Goal: Task Accomplishment & Management: Use online tool/utility

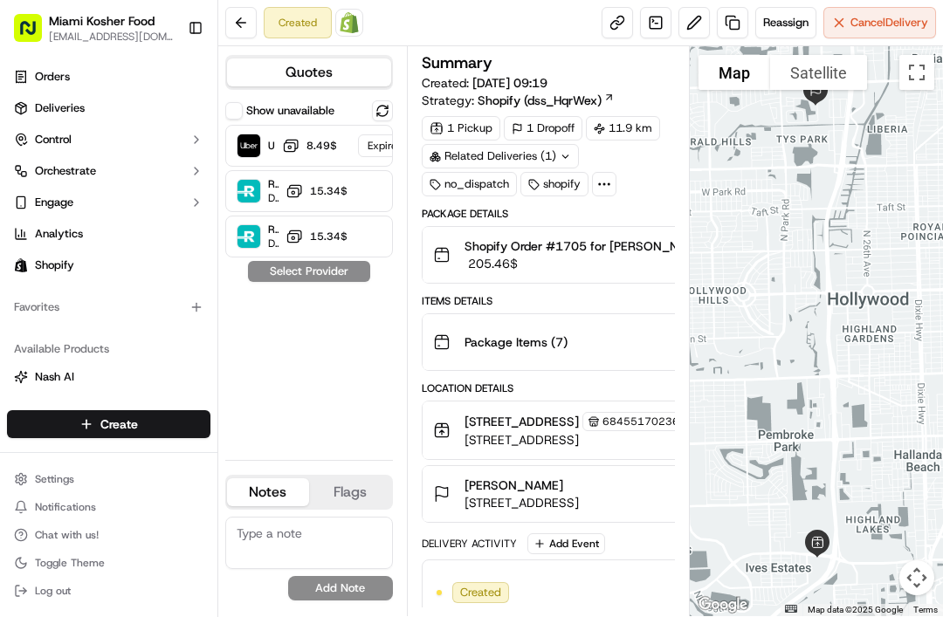
click at [60, 73] on span "Orders" at bounding box center [52, 77] width 35 height 16
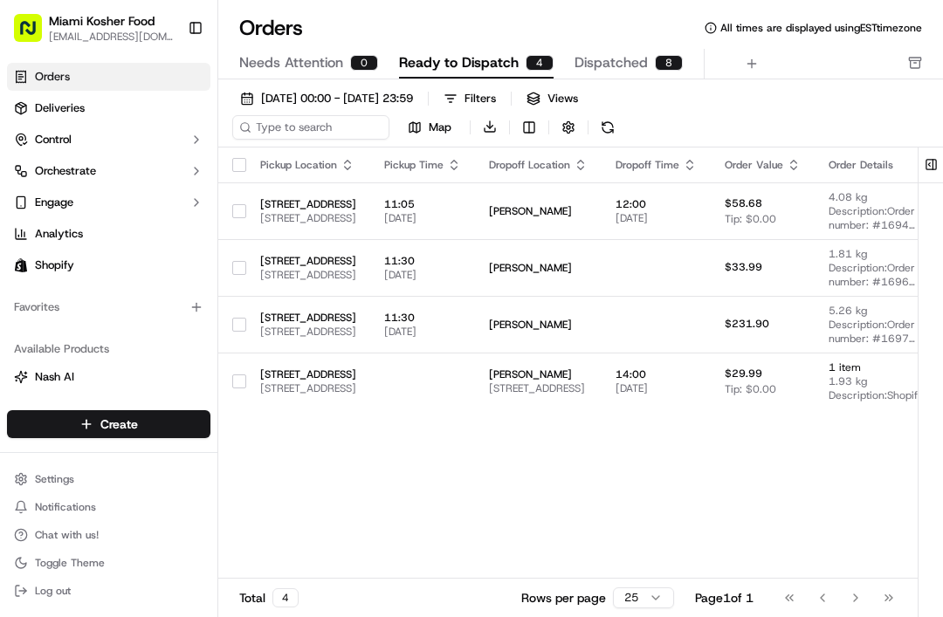
click at [665, 72] on button "Dispatched 8" at bounding box center [629, 64] width 108 height 30
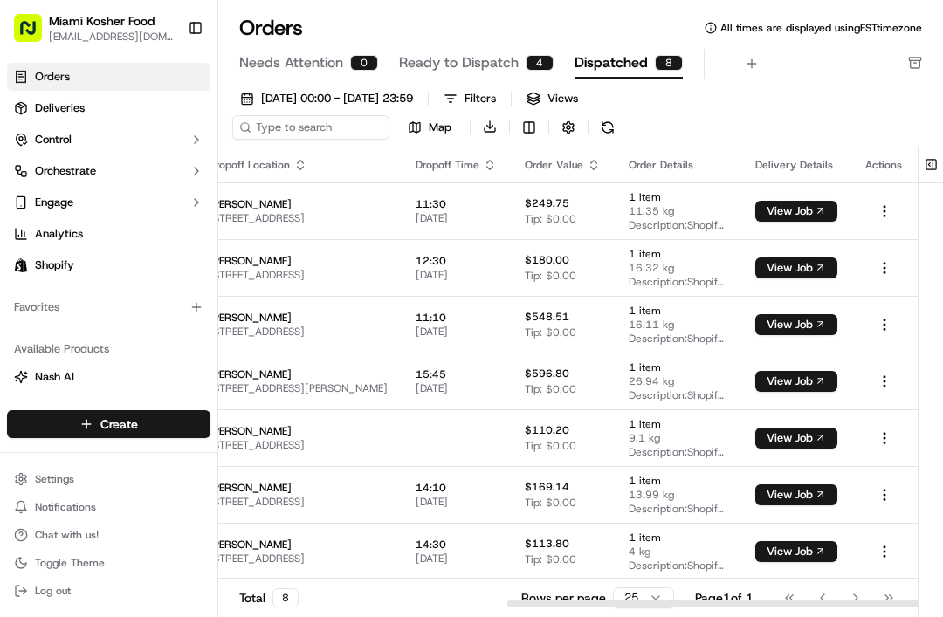
scroll to position [0, 492]
click at [691, 541] on html "Miami Kosher Food [EMAIL_ADDRESS][DOMAIN_NAME] Toggle Sidebar Orders Deliveries…" at bounding box center [471, 308] width 943 height 617
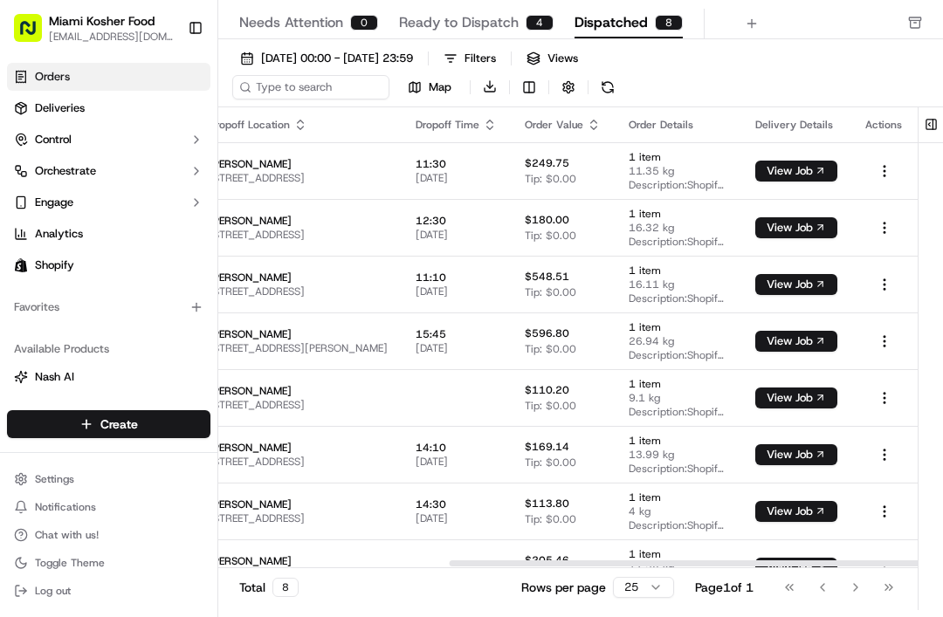
scroll to position [0, 407]
click at [838, 558] on button "View Job" at bounding box center [796, 568] width 82 height 21
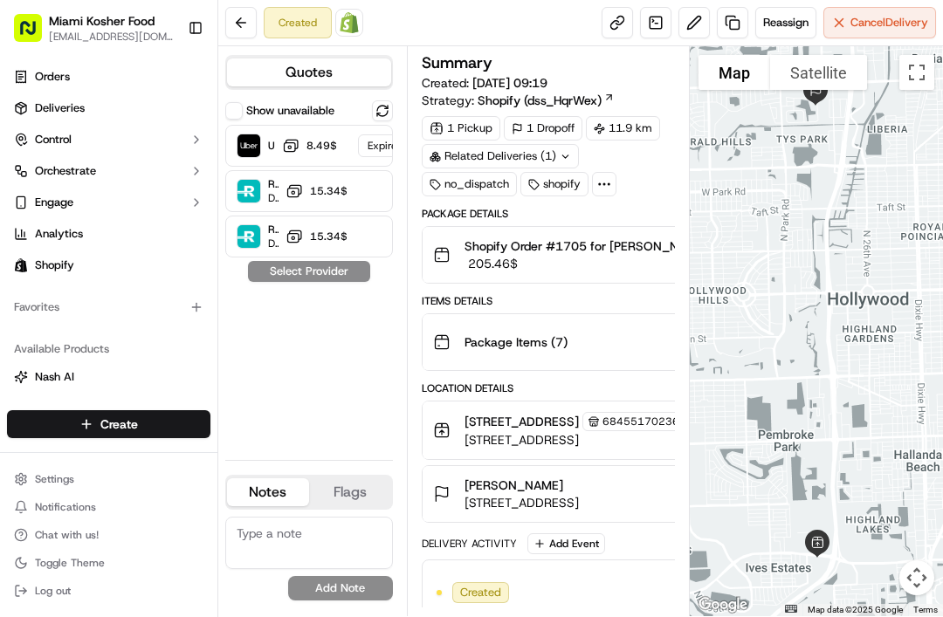
click at [372, 114] on button at bounding box center [382, 110] width 21 height 21
click at [343, 141] on div "Uber Dropoff ETA 45 minutes ‏8.49 ‏$" at bounding box center [309, 146] width 168 height 42
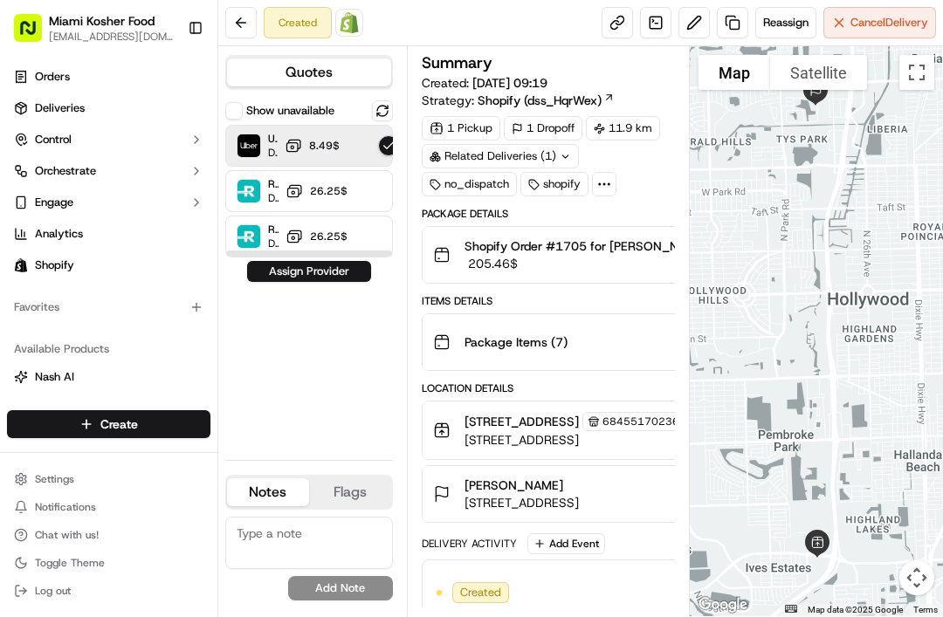
click at [303, 270] on button "Assign Provider" at bounding box center [309, 271] width 124 height 21
